Goal: Task Accomplishment & Management: Use online tool/utility

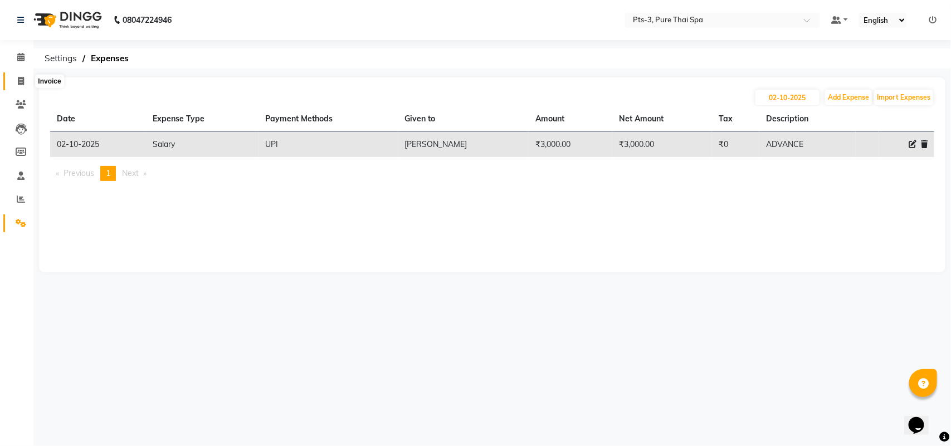
click at [22, 81] on icon at bounding box center [21, 81] width 6 height 8
select select "service"
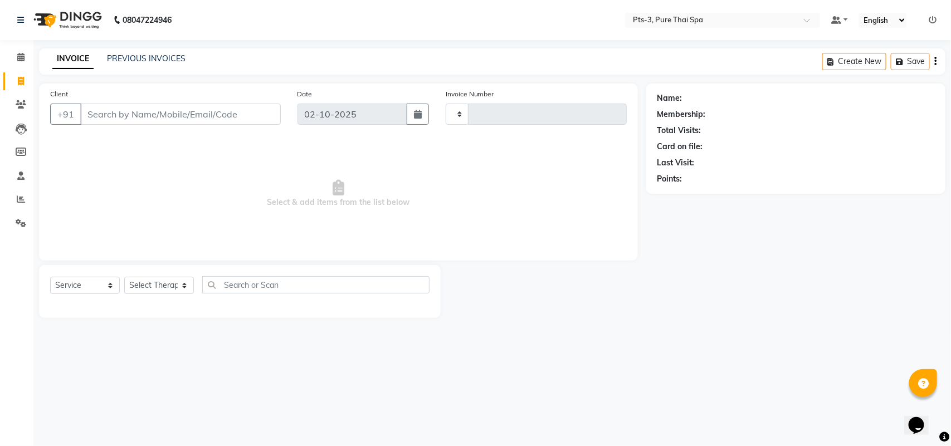
type input "95"
select select "9047"
click at [168, 109] on input "Client" at bounding box center [180, 114] width 201 height 21
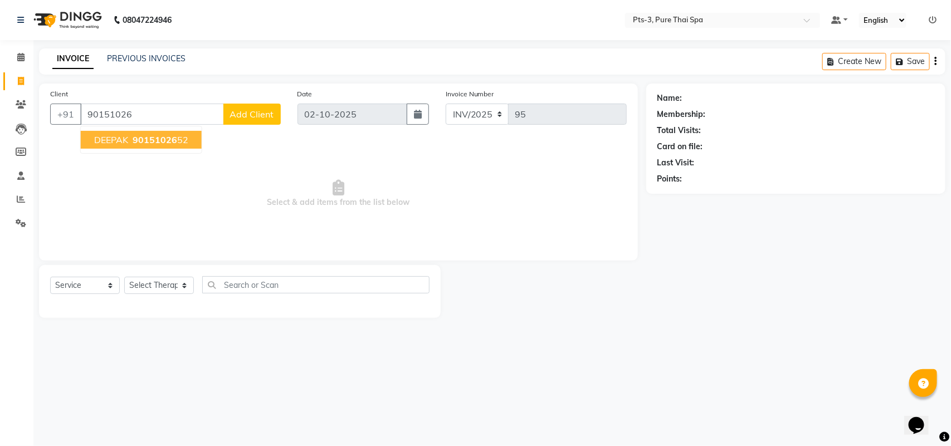
click at [163, 140] on span "90151026" at bounding box center [155, 139] width 45 height 11
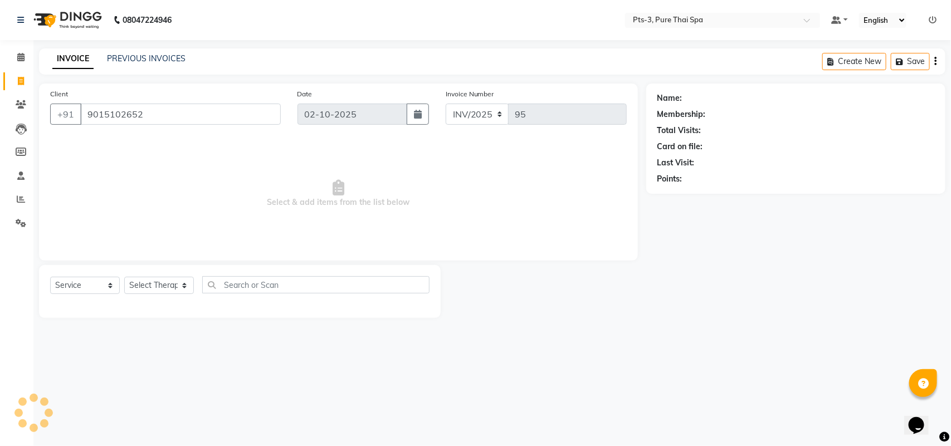
type input "9015102652"
click at [152, 276] on div "Select Service Product Membership Package Voucher Prepaid Gift Card Select Ther…" at bounding box center [239, 289] width 379 height 26
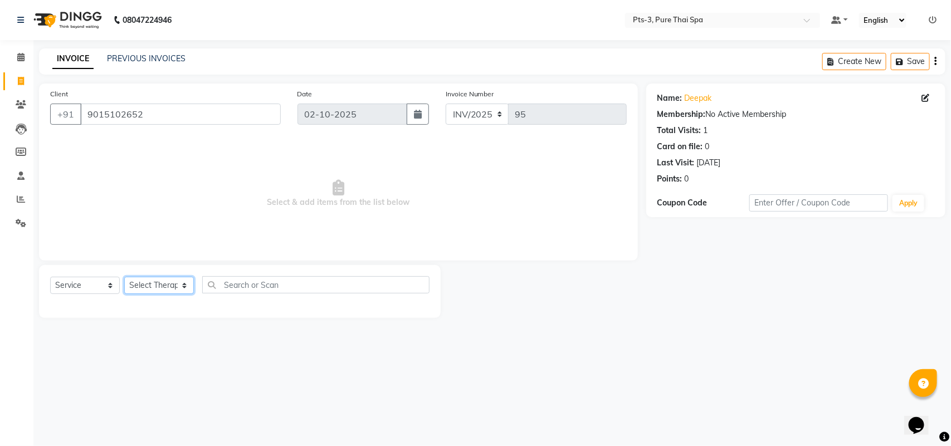
click at [150, 285] on select "Select Therapist [PERSON_NAME] AMMI ANYONE [PERSON_NAME] [PERSON_NAME] [PERSON_…" at bounding box center [159, 285] width 70 height 17
select select "77196"
click at [124, 277] on select "Select Therapist [PERSON_NAME] AMMI ANYONE [PERSON_NAME] [PERSON_NAME] [PERSON_…" at bounding box center [159, 285] width 70 height 17
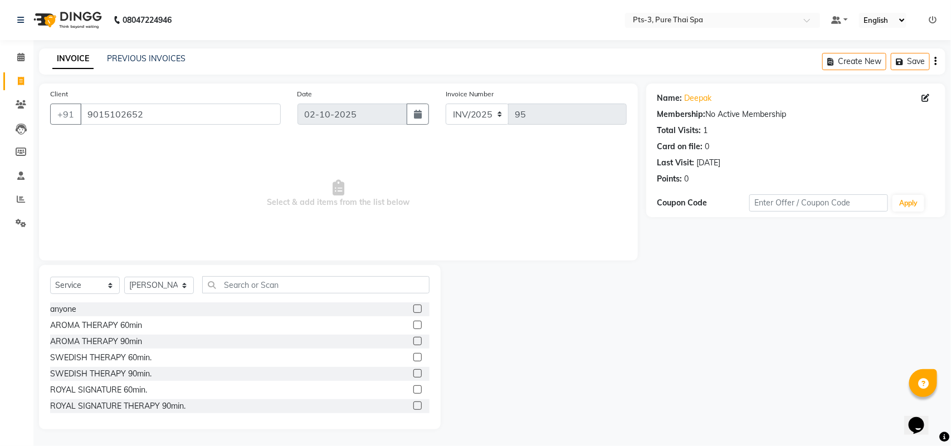
click at [413, 353] on label at bounding box center [417, 357] width 8 height 8
click at [413, 354] on input "checkbox" at bounding box center [416, 357] width 7 height 7
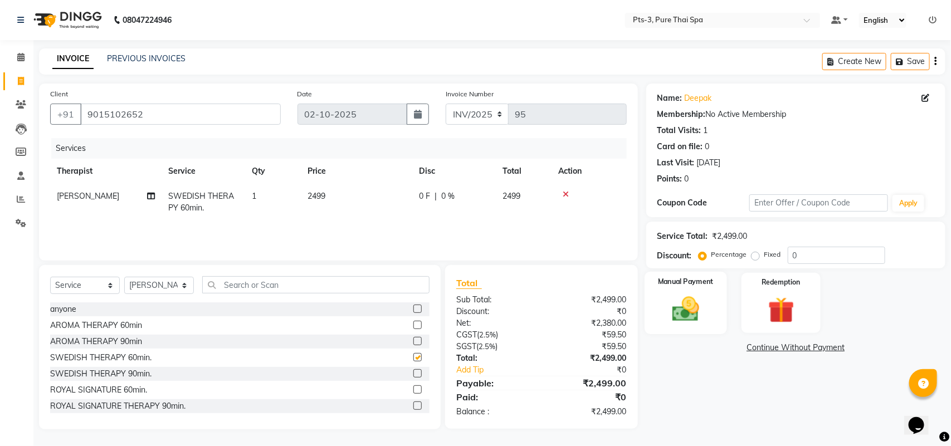
checkbox input "false"
click at [700, 324] on img at bounding box center [686, 309] width 44 height 31
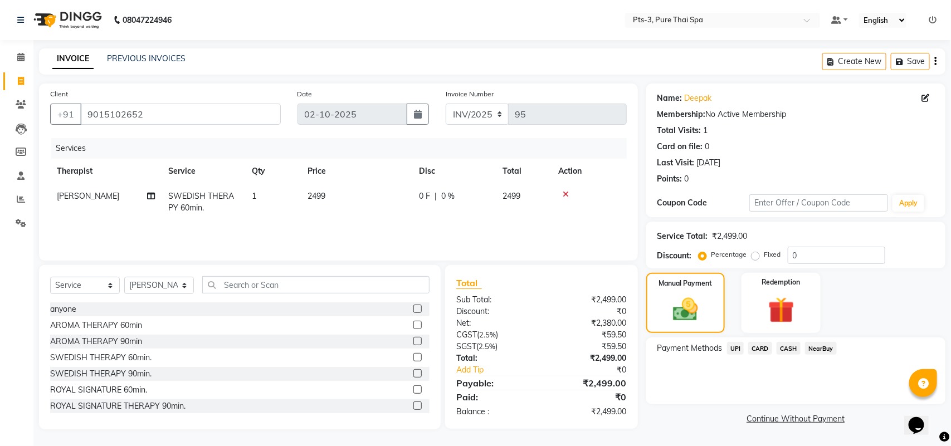
click at [792, 347] on span "CASH" at bounding box center [789, 348] width 24 height 13
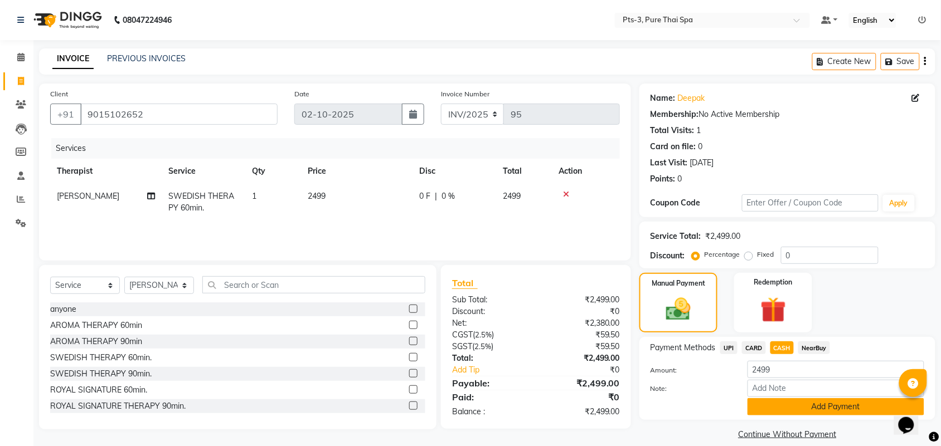
click at [787, 405] on button "Add Payment" at bounding box center [835, 406] width 177 height 17
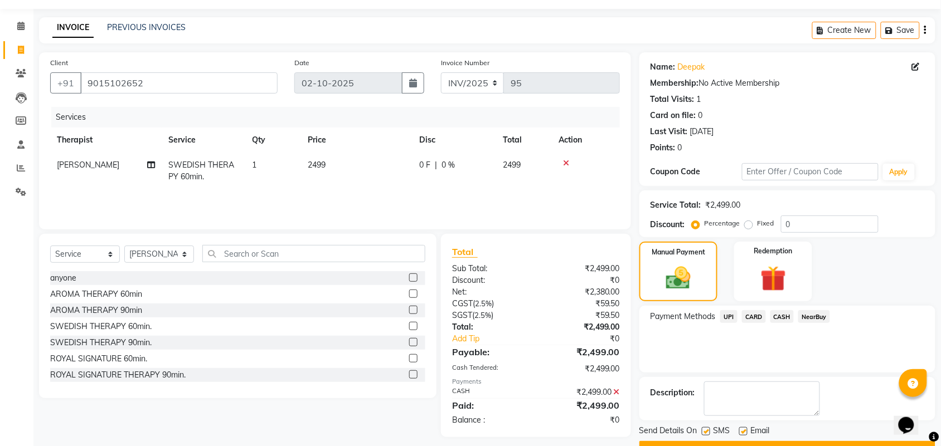
scroll to position [60, 0]
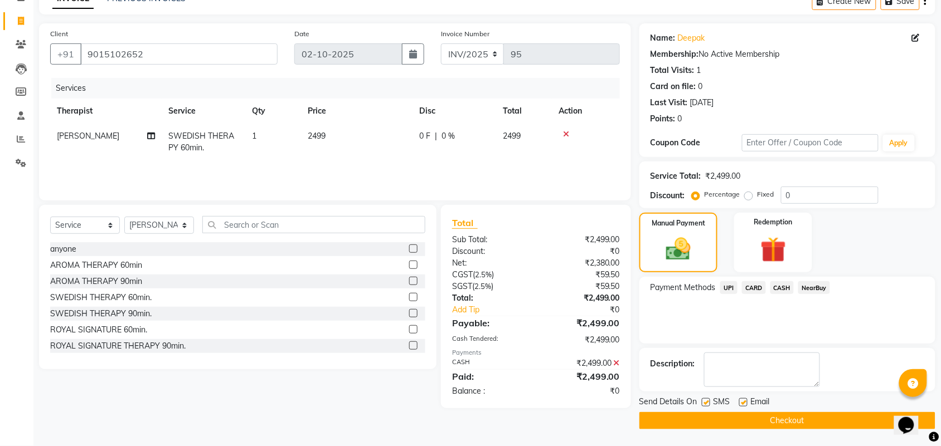
click at [705, 399] on label at bounding box center [706, 402] width 8 height 8
click at [705, 400] on input "checkbox" at bounding box center [705, 403] width 7 height 7
checkbox input "false"
click at [744, 401] on label at bounding box center [743, 402] width 8 height 8
click at [744, 401] on input "checkbox" at bounding box center [742, 403] width 7 height 7
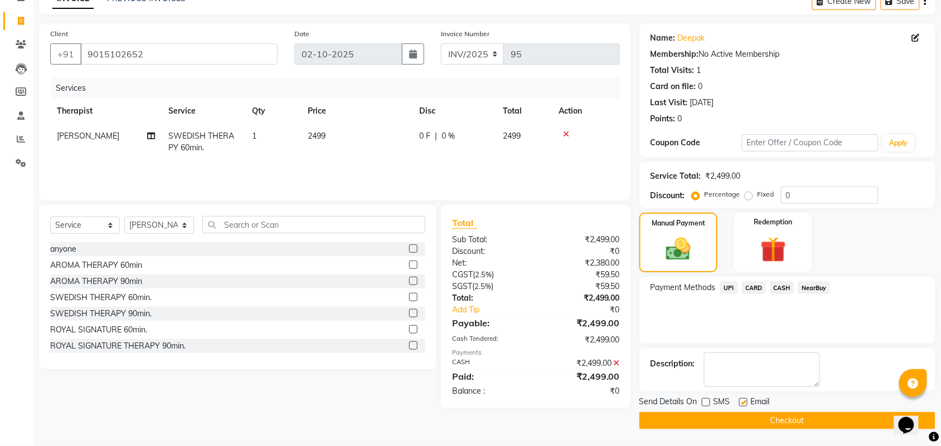
checkbox input "false"
click at [730, 421] on button "Checkout" at bounding box center [787, 420] width 296 height 17
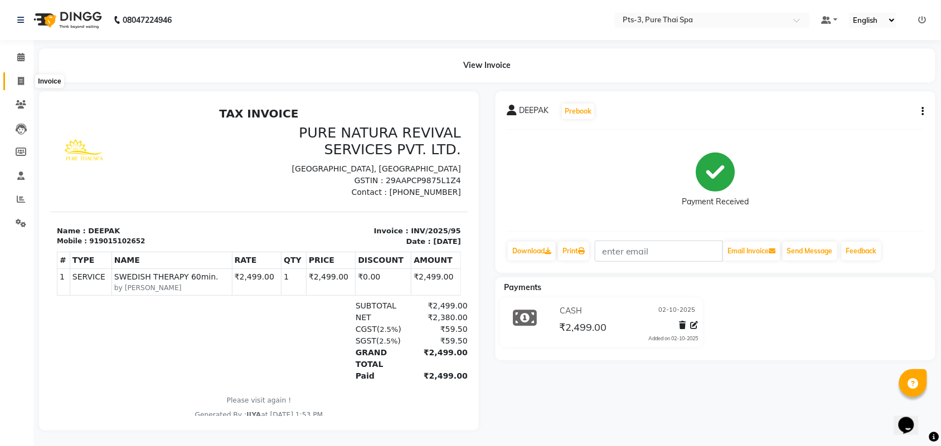
click at [24, 84] on span at bounding box center [21, 81] width 20 height 13
select select "service"
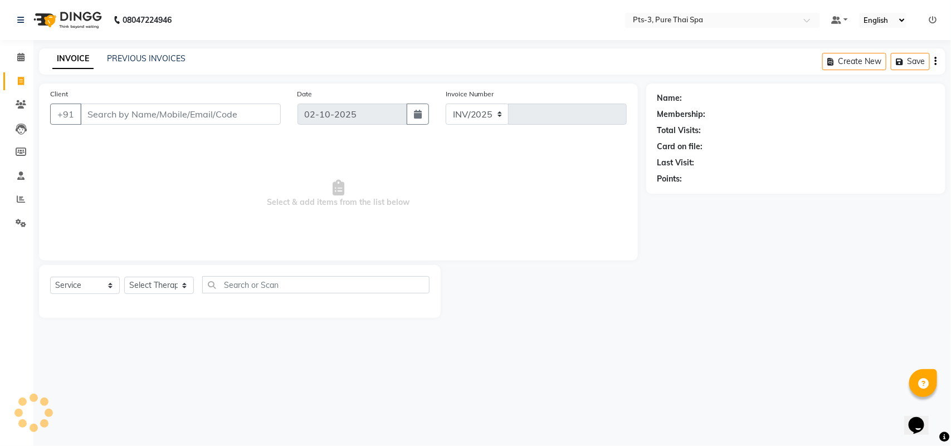
select select "9047"
type input "96"
click at [99, 115] on input "Client" at bounding box center [180, 114] width 201 height 21
click at [123, 115] on input "Client" at bounding box center [180, 114] width 201 height 21
click at [123, 111] on input "974183315" at bounding box center [152, 114] width 144 height 21
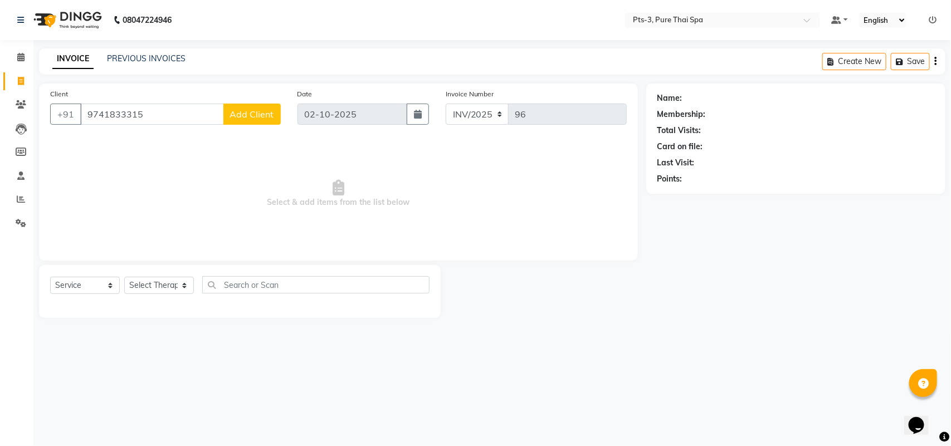
type input "9741833315"
click at [249, 110] on span "Add Client" at bounding box center [252, 114] width 44 height 11
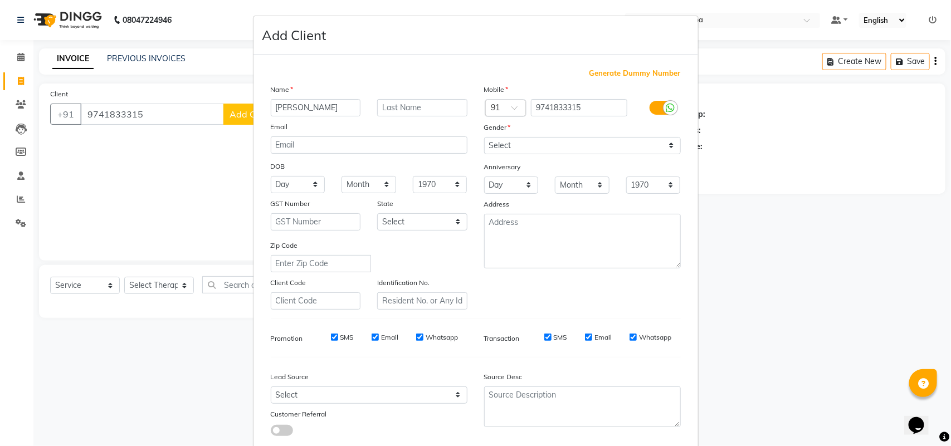
type input "[PERSON_NAME]"
click at [550, 140] on select "Select [DEMOGRAPHIC_DATA] [DEMOGRAPHIC_DATA] Other Prefer Not To Say" at bounding box center [582, 145] width 197 height 17
select select "[DEMOGRAPHIC_DATA]"
click at [484, 137] on select "Select [DEMOGRAPHIC_DATA] [DEMOGRAPHIC_DATA] Other Prefer Not To Say" at bounding box center [582, 145] width 197 height 17
click at [346, 334] on label "SMS" at bounding box center [346, 338] width 13 height 10
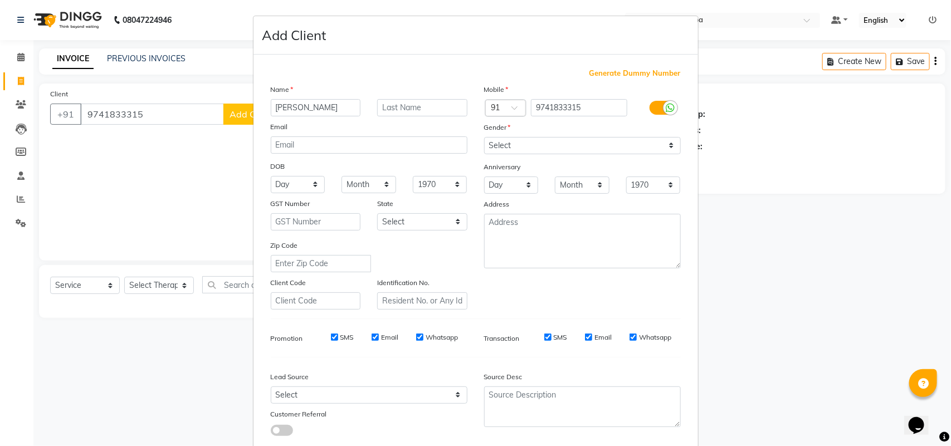
click at [338, 334] on input "SMS" at bounding box center [334, 337] width 7 height 7
checkbox input "false"
click at [381, 333] on label "Email" at bounding box center [389, 338] width 17 height 10
click at [379, 334] on input "Email" at bounding box center [375, 337] width 7 height 7
checkbox input "false"
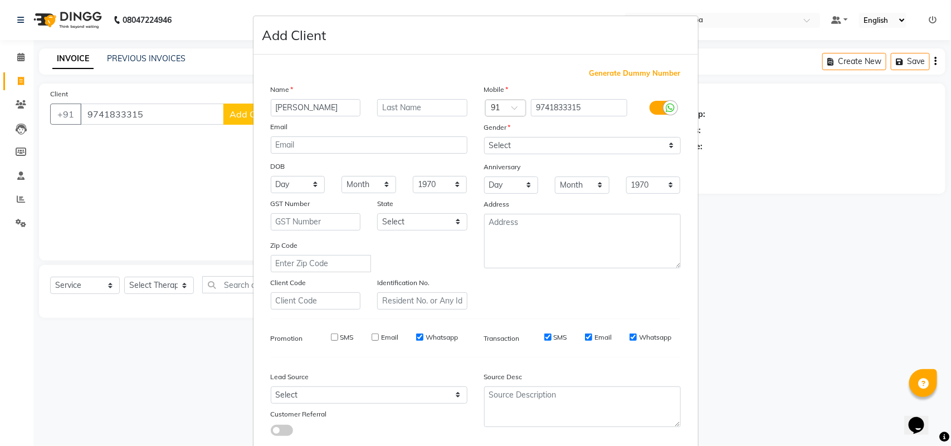
drag, startPoint x: 444, startPoint y: 338, endPoint x: 438, endPoint y: 333, distance: 7.9
click at [443, 338] on label "Whatsapp" at bounding box center [442, 338] width 32 height 10
click at [436, 333] on label "Whatsapp" at bounding box center [442, 338] width 32 height 10
click at [424, 334] on input "Whatsapp" at bounding box center [419, 337] width 7 height 7
checkbox input "false"
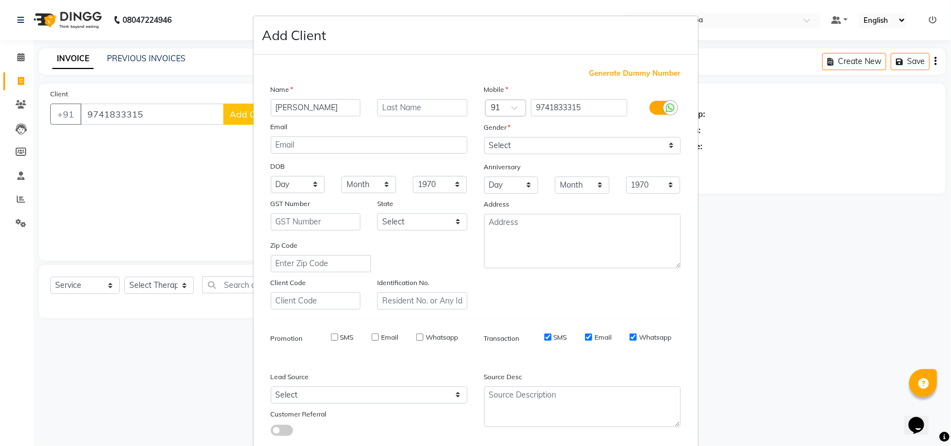
click at [561, 333] on label "SMS" at bounding box center [560, 338] width 13 height 10
click at [552, 334] on input "SMS" at bounding box center [547, 337] width 7 height 7
checkbox input "false"
click at [598, 333] on label "Email" at bounding box center [603, 338] width 17 height 10
click at [592, 334] on input "Email" at bounding box center [588, 337] width 7 height 7
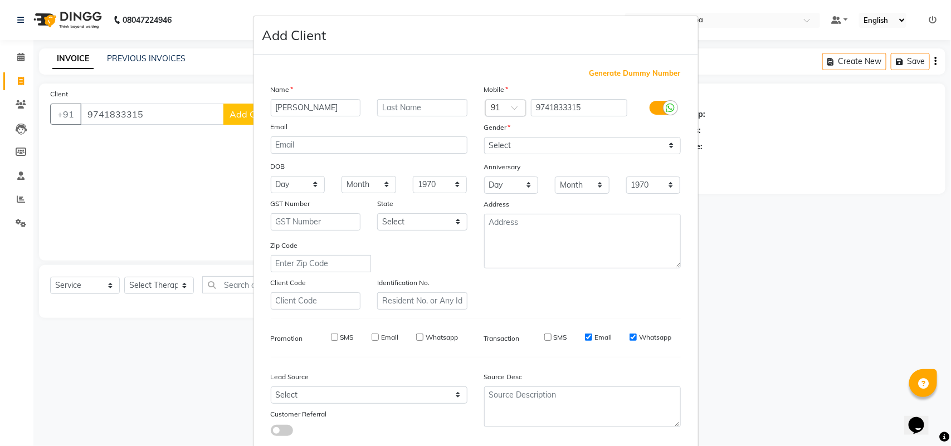
checkbox input "false"
click at [639, 333] on label "Whatsapp" at bounding box center [655, 338] width 32 height 10
click at [636, 334] on input "Whatsapp" at bounding box center [633, 337] width 7 height 7
checkbox input "false"
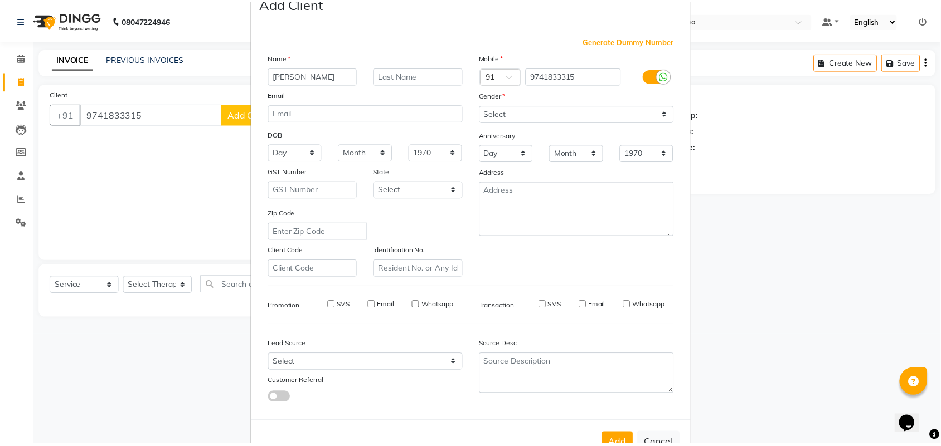
scroll to position [64, 0]
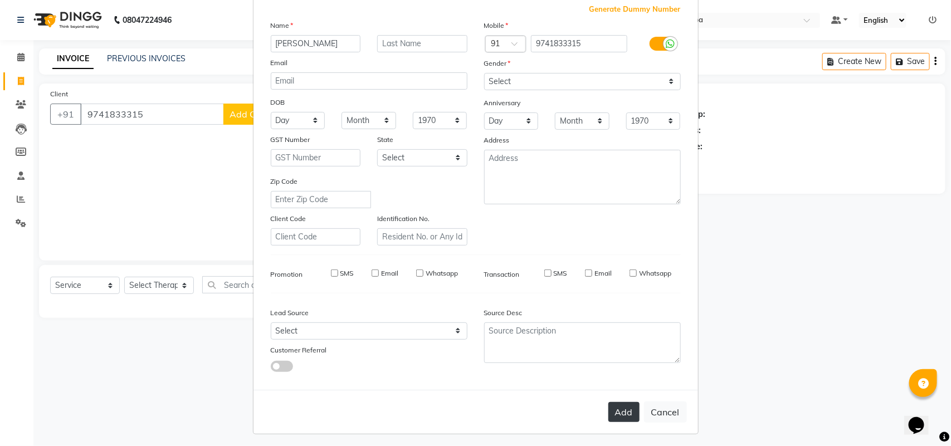
click at [611, 402] on button "Add" at bounding box center [624, 412] width 31 height 20
select select
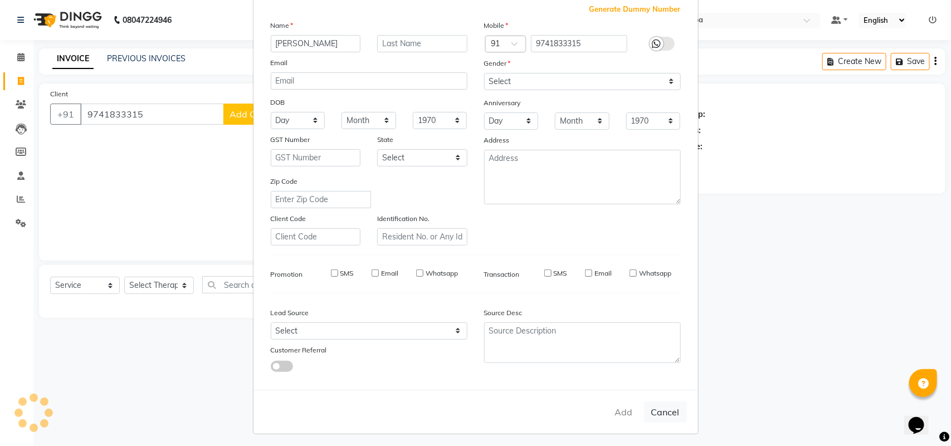
select select
checkbox input "false"
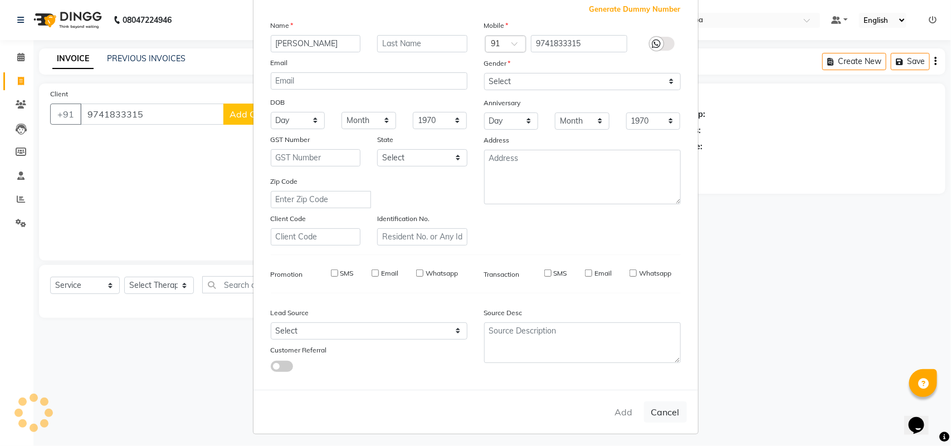
checkbox input "false"
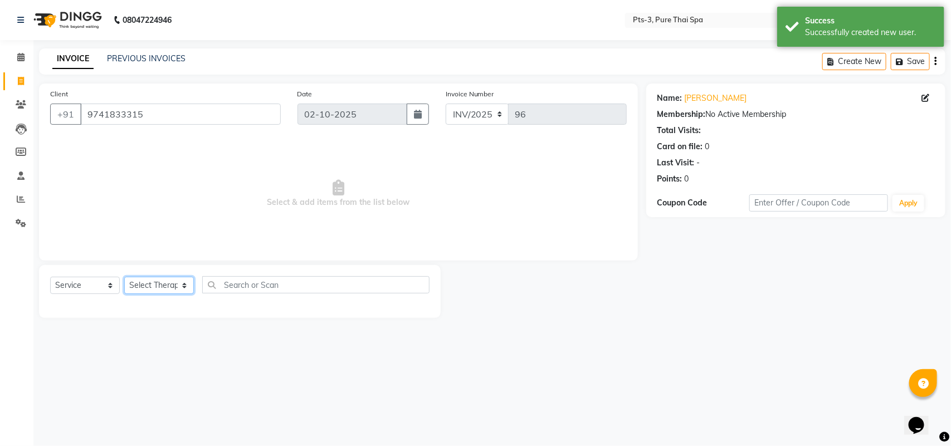
click at [174, 284] on select "Select Therapist [PERSON_NAME] AMMI ANYONE [PERSON_NAME] [PERSON_NAME] [PERSON_…" at bounding box center [159, 285] width 70 height 17
select select "75484"
click at [124, 277] on select "Select Therapist [PERSON_NAME] AMMI ANYONE [PERSON_NAME] [PERSON_NAME] [PERSON_…" at bounding box center [159, 285] width 70 height 17
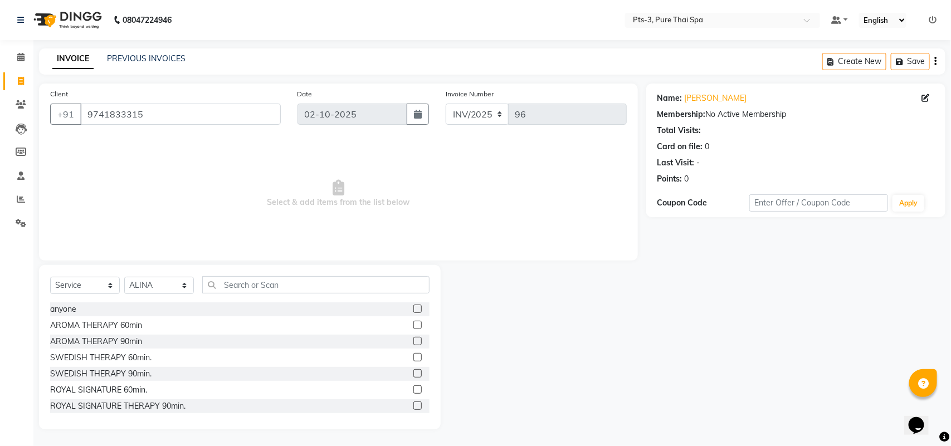
click at [413, 371] on label at bounding box center [417, 373] width 8 height 8
click at [413, 371] on input "checkbox" at bounding box center [416, 374] width 7 height 7
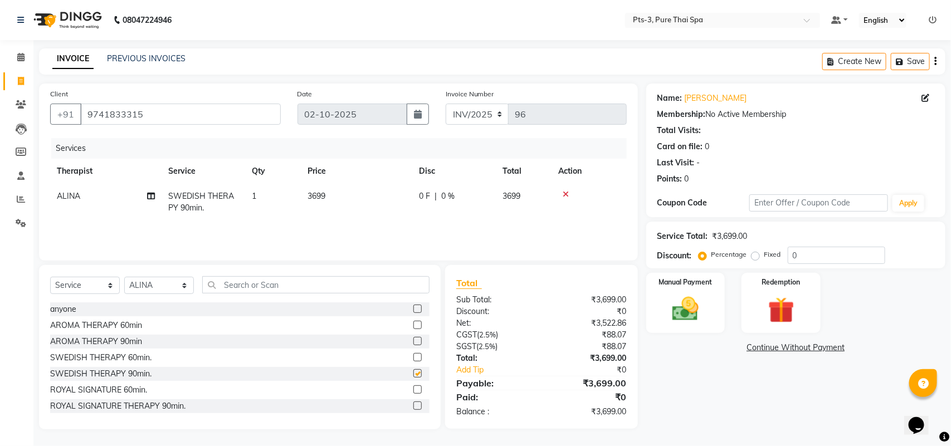
checkbox input "false"
click at [748, 257] on div "Percentage Fixed" at bounding box center [744, 255] width 87 height 14
click at [765, 256] on label "Fixed" at bounding box center [773, 255] width 17 height 10
click at [755, 256] on input "Fixed" at bounding box center [758, 255] width 8 height 8
radio input "true"
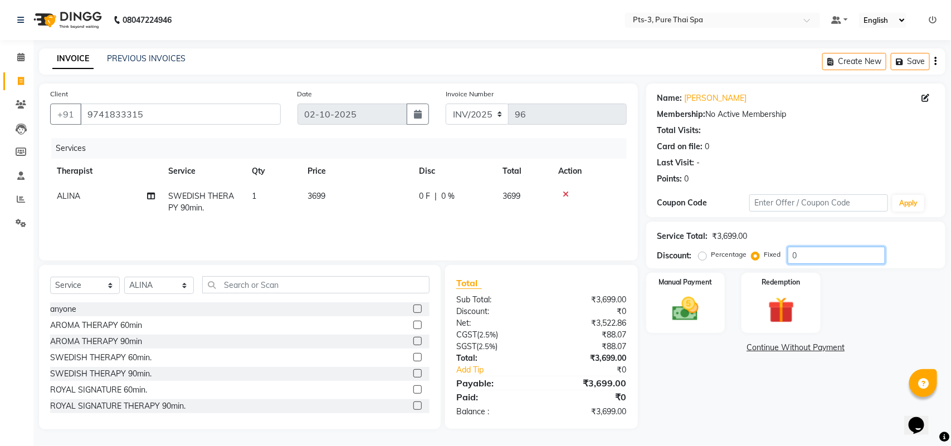
click at [800, 251] on input "0" at bounding box center [837, 255] width 98 height 17
type input "299"
click at [708, 318] on img at bounding box center [686, 309] width 44 height 31
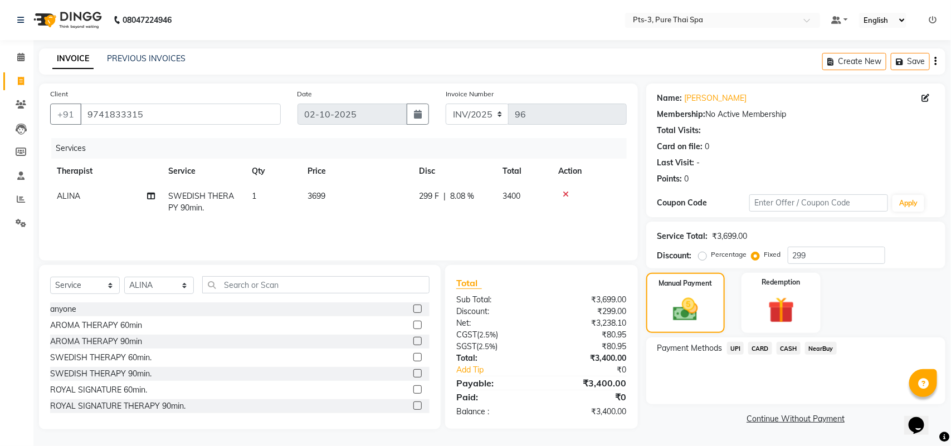
click at [738, 347] on span "UPI" at bounding box center [735, 348] width 17 height 13
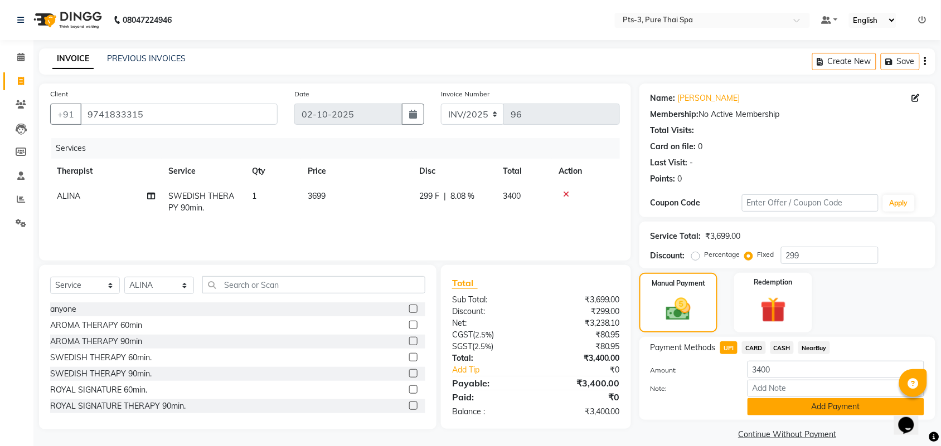
click at [820, 410] on button "Add Payment" at bounding box center [835, 406] width 177 height 17
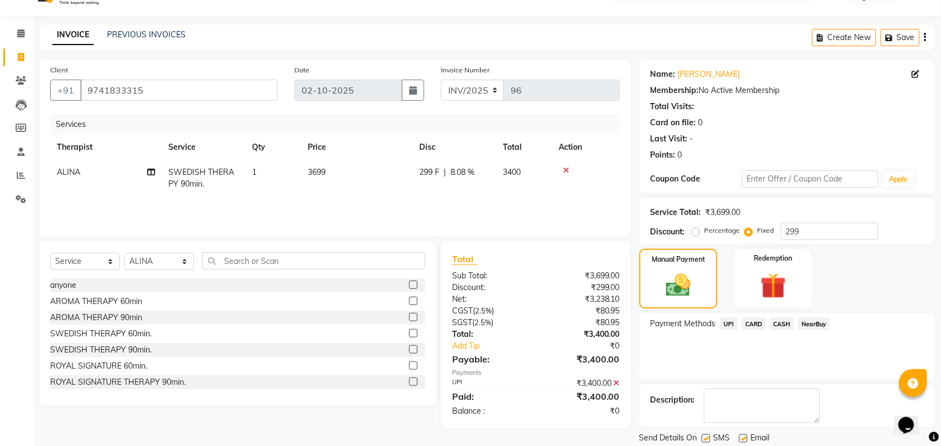
scroll to position [60, 0]
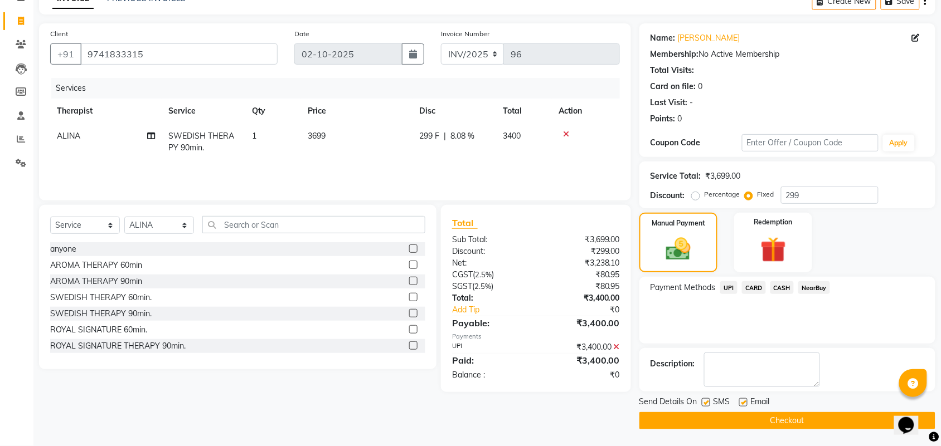
click at [709, 405] on label at bounding box center [706, 402] width 8 height 8
click at [709, 405] on input "checkbox" at bounding box center [705, 403] width 7 height 7
checkbox input "false"
click at [746, 400] on label at bounding box center [743, 402] width 8 height 8
click at [746, 400] on input "checkbox" at bounding box center [742, 403] width 7 height 7
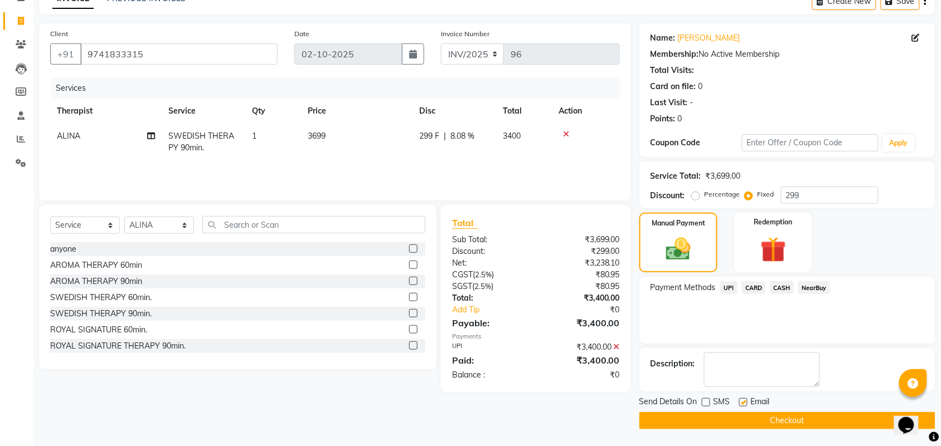
checkbox input "false"
click at [743, 419] on button "Checkout" at bounding box center [787, 420] width 296 height 17
